Goal: Go to known website: Go to known website

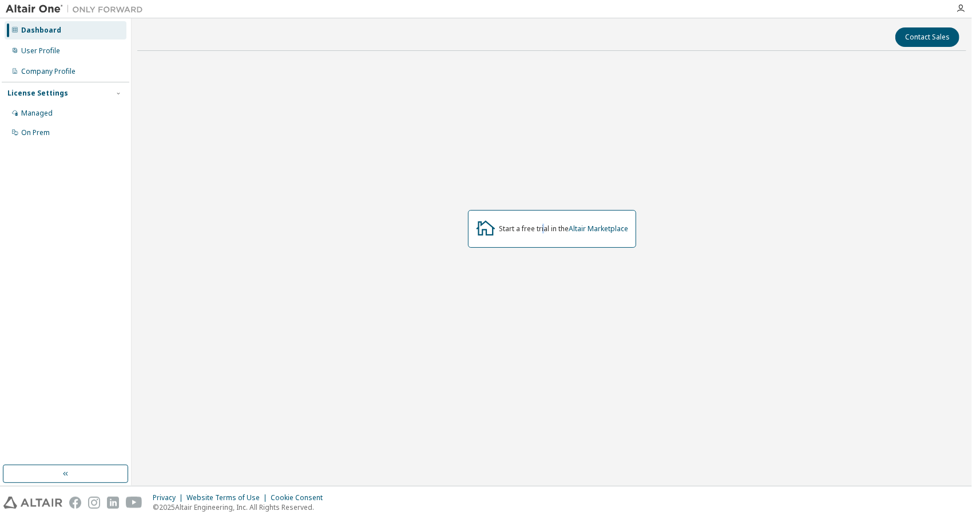
click at [542, 231] on div "Start a free trial in the Altair Marketplace" at bounding box center [563, 228] width 129 height 9
drag, startPoint x: 542, startPoint y: 231, endPoint x: 515, endPoint y: 246, distance: 31.0
click at [515, 246] on div "Start a free trial in the Altair Marketplace" at bounding box center [552, 229] width 168 height 38
click at [622, 229] on link "Altair Marketplace" at bounding box center [598, 229] width 59 height 10
